Goal: Task Accomplishment & Management: Complete application form

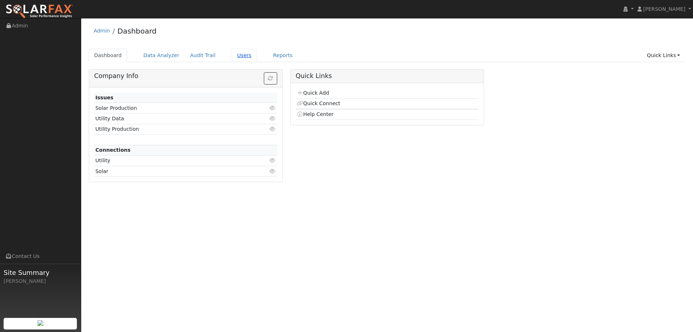
click at [242, 57] on link "Users" at bounding box center [244, 55] width 25 height 13
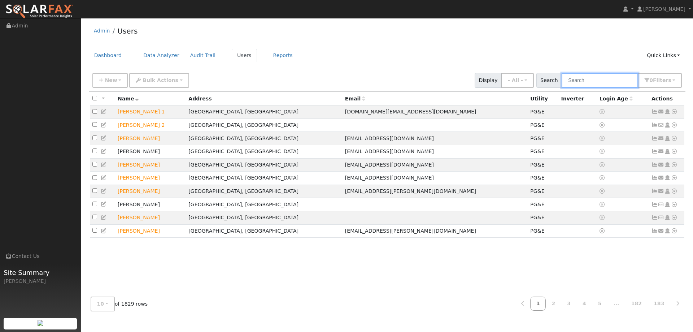
click at [590, 79] on input "text" at bounding box center [599, 80] width 76 height 15
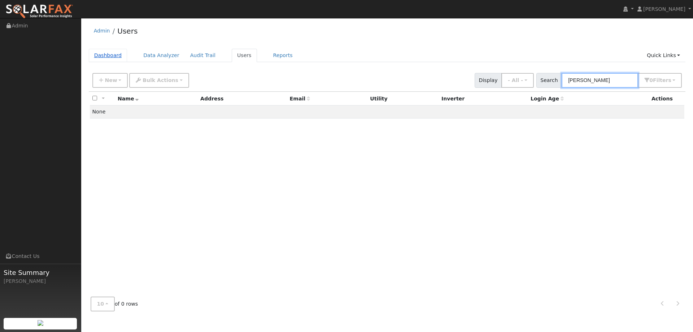
type input "Chris Bykowski"
click at [122, 55] on link "Dashboard" at bounding box center [108, 55] width 39 height 13
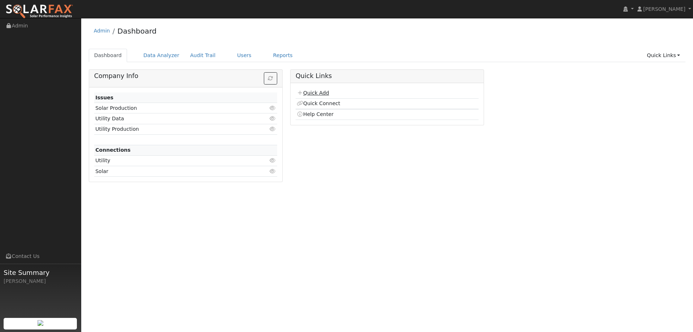
click at [325, 92] on link "Quick Add" at bounding box center [313, 93] width 32 height 6
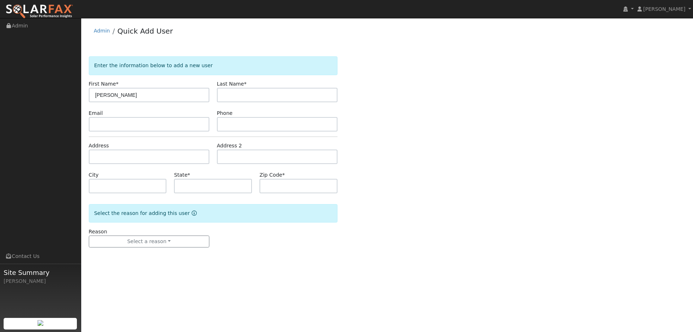
type input "[PERSON_NAME]"
click at [236, 93] on input "text" at bounding box center [277, 95] width 120 height 14
type input "[PERSON_NAME]"
click at [231, 124] on input "text" at bounding box center [277, 124] width 120 height 14
paste input "916-600-0534"
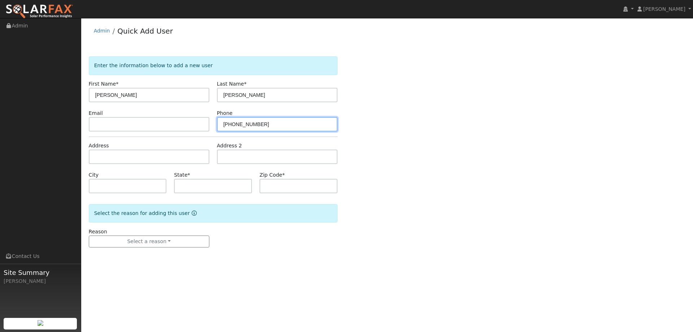
type input "916-600-0534"
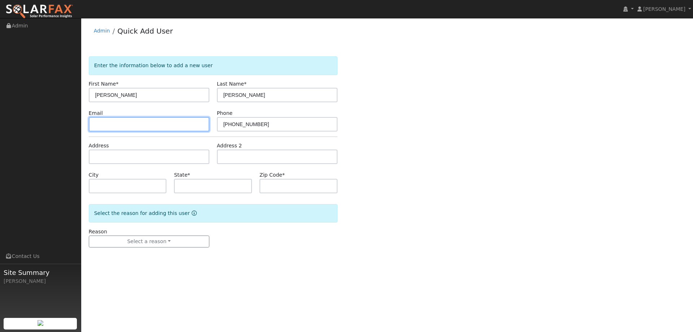
click at [91, 119] on input "text" at bounding box center [149, 124] width 120 height 14
paste input "chrisbykowski@yahoo.com"
type input "chrisbykowski@yahoo.com"
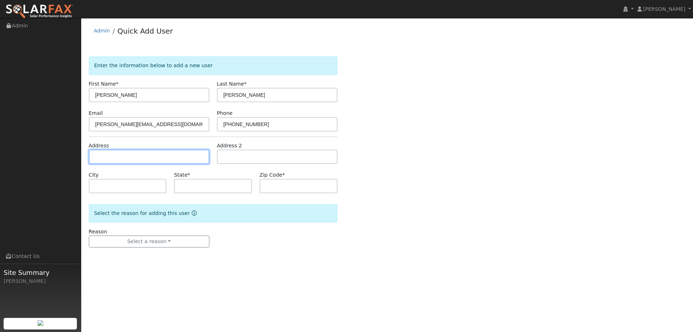
click at [146, 149] on input "text" at bounding box center [149, 156] width 120 height 14
paste input "2979 Violet Drive"
type input "2979 Violet Drive"
type input "West Sacramento"
type input "CA"
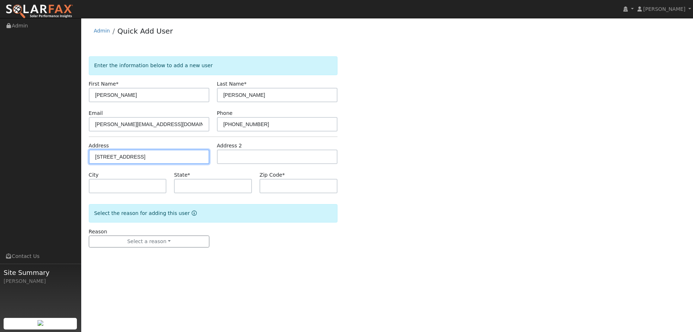
type input "95691"
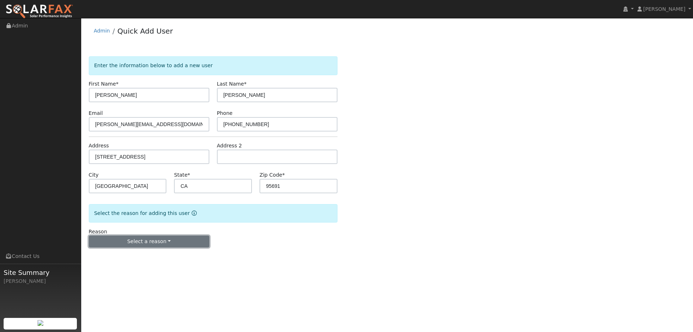
click at [160, 246] on button "Select a reason" at bounding box center [149, 241] width 120 height 12
click at [149, 254] on link "New lead" at bounding box center [129, 256] width 80 height 10
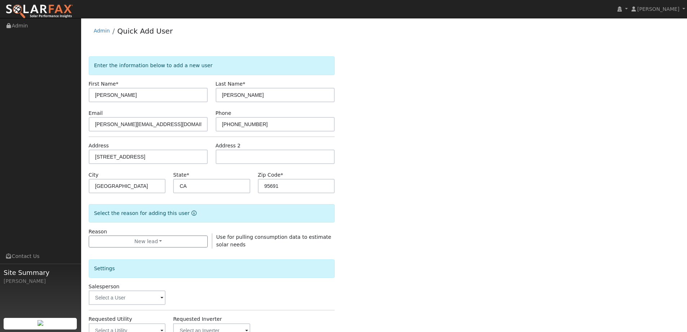
scroll to position [108, 0]
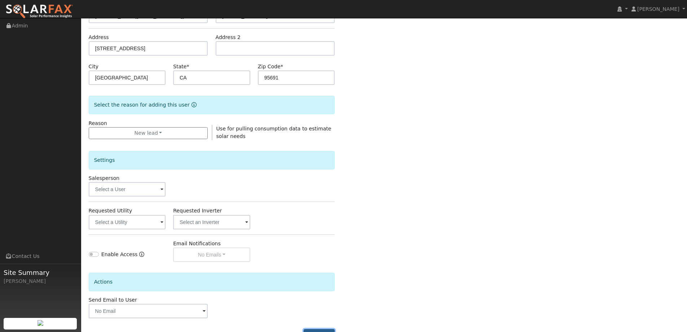
click at [329, 330] on button "Add User" at bounding box center [319, 335] width 31 height 12
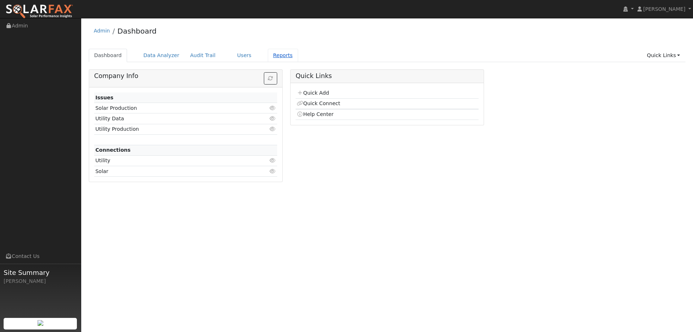
click at [268, 60] on link "Reports" at bounding box center [283, 55] width 30 height 13
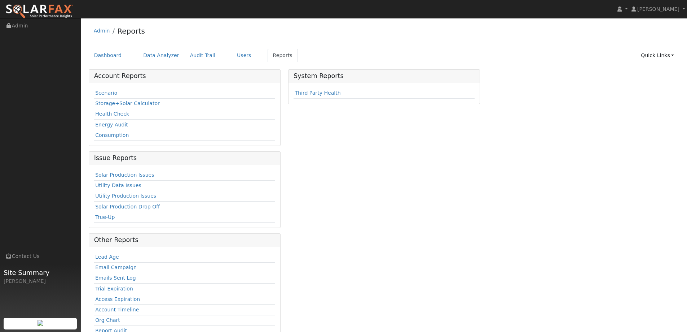
click at [240, 58] on link "Users" at bounding box center [244, 55] width 25 height 13
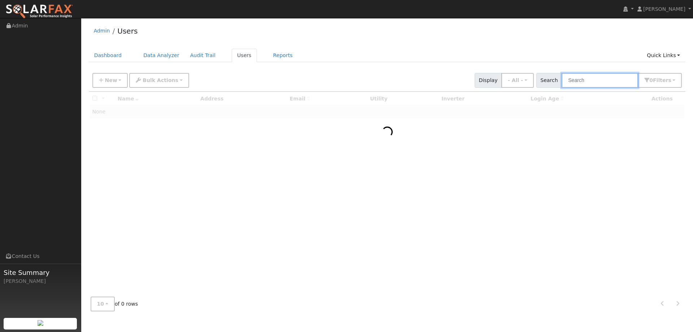
click at [583, 81] on input "text" at bounding box center [599, 80] width 76 height 15
